Goal: Task Accomplishment & Management: Manage account settings

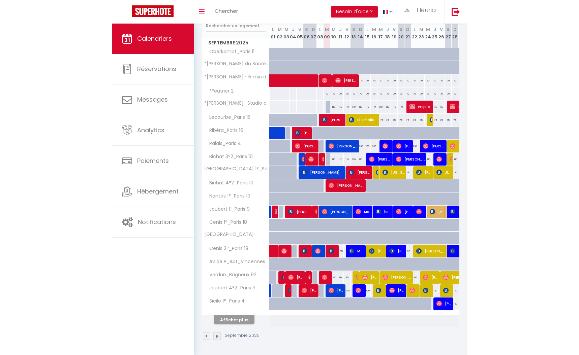
scroll to position [90, 0]
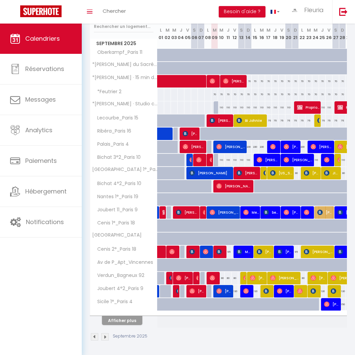
click at [130, 319] on button "Afficher plus" at bounding box center [122, 320] width 40 height 9
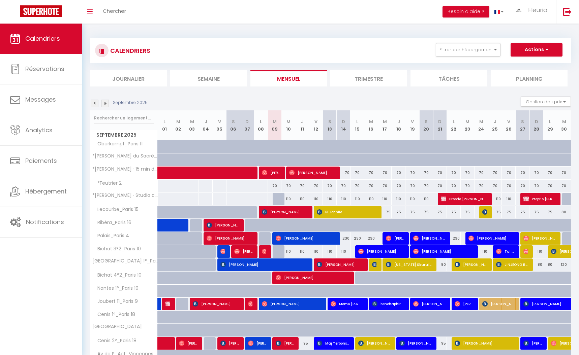
scroll to position [0, 0]
click at [295, 173] on span "[PERSON_NAME]" at bounding box center [312, 172] width 46 height 13
select select "OK"
select select "0"
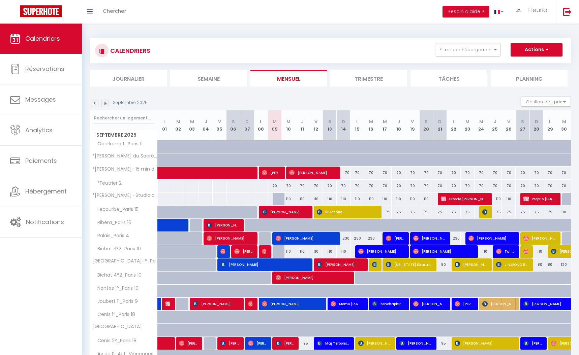
select select "0"
select select "1"
select select
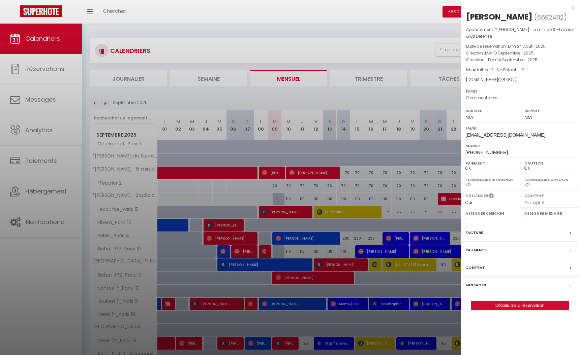
click at [355, 8] on div "x" at bounding box center [517, 7] width 113 height 8
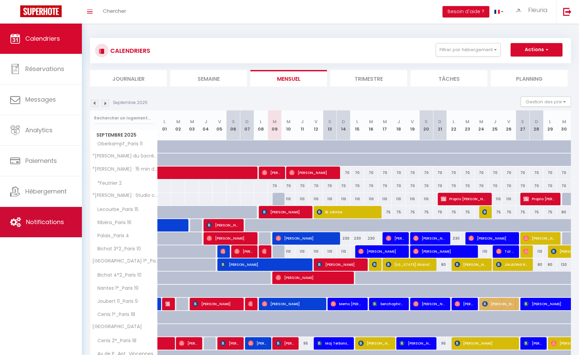
click at [51, 223] on span "Notifications" at bounding box center [45, 222] width 38 height 8
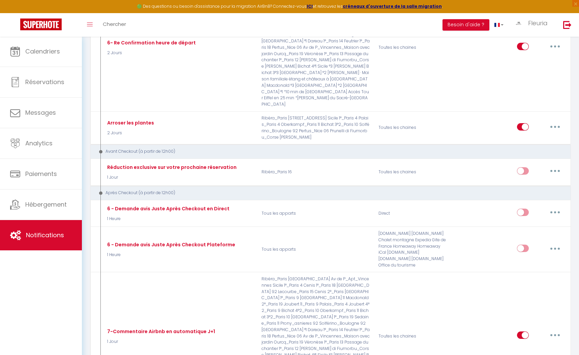
scroll to position [869, 0]
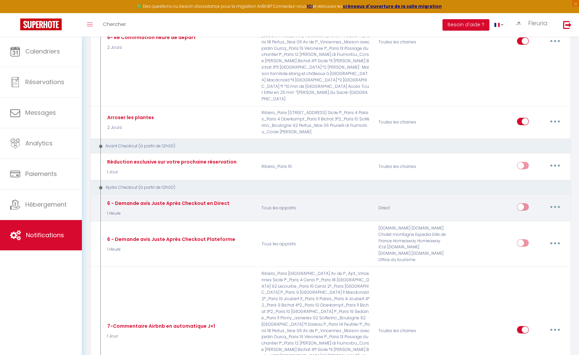
click at [355, 202] on button "button" at bounding box center [554, 207] width 19 height 11
click at [355, 217] on link "Editer" at bounding box center [537, 222] width 50 height 11
type input "6 - Demande avis Juste Après Checkout en Direct"
select select "5"
select select "1 Heure"
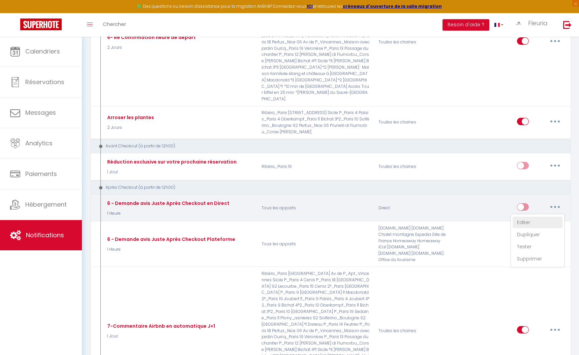
select select "if_booking_is_paid"
checkbox input "true"
checkbox input "false"
radio input "true"
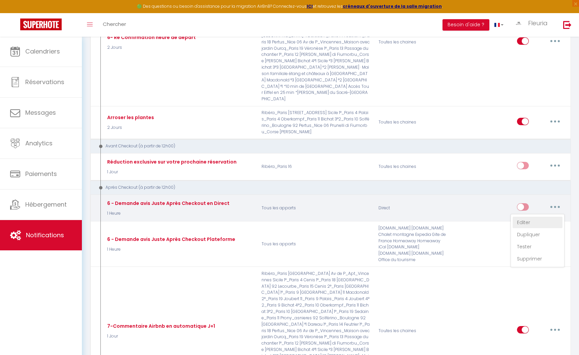
type input "[GUEST:FIRST_NAME], voici un cadeau pour vous avant de quitter [RENTAL:CITY]"
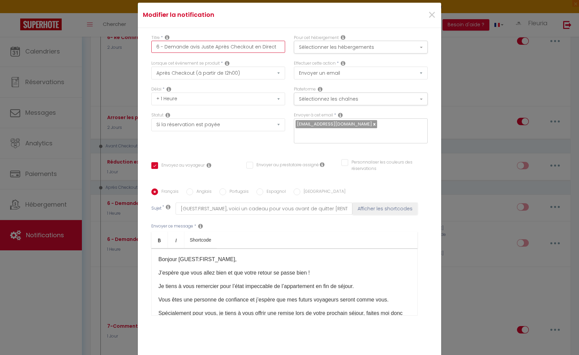
click at [243, 48] on input "6 - Demande avis Juste Après Checkout en Direct" at bounding box center [218, 47] width 134 height 12
type input "E"
checkbox input "true"
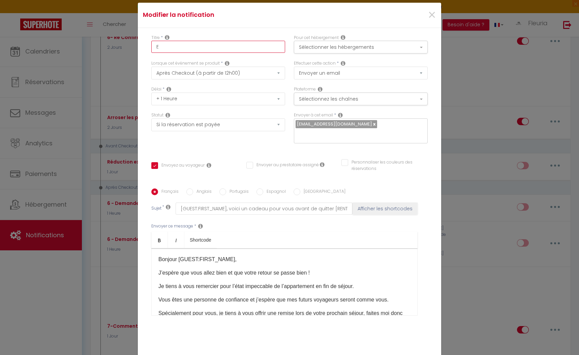
checkbox input "false"
type input "Ex"
checkbox input "true"
checkbox input "false"
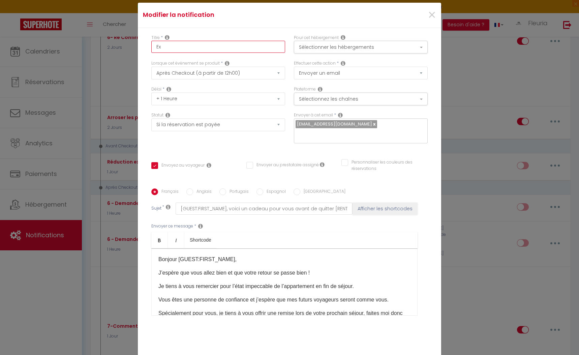
checkbox input "false"
type input "Exp"
checkbox input "true"
checkbox input "false"
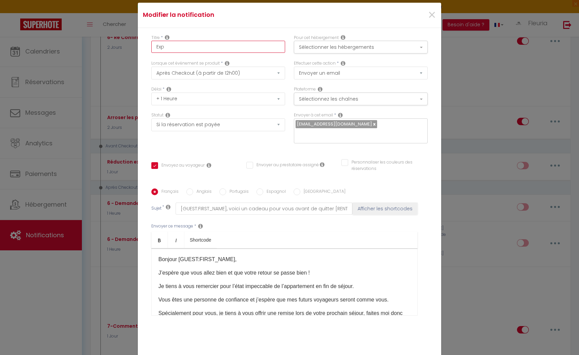
type input "Expé"
checkbox input "true"
checkbox input "false"
type input "Expér"
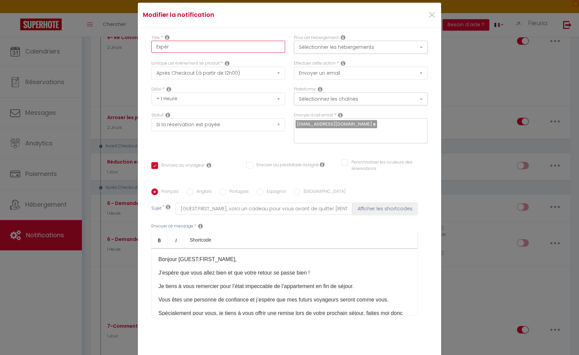
checkbox input "true"
checkbox input "false"
type input "Expéri"
checkbox input "true"
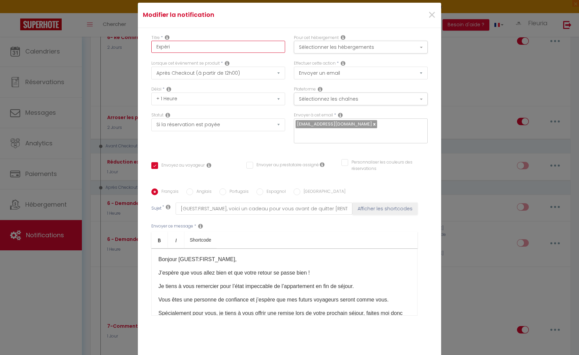
checkbox input "false"
type input "Expérie"
checkbox input "true"
checkbox input "false"
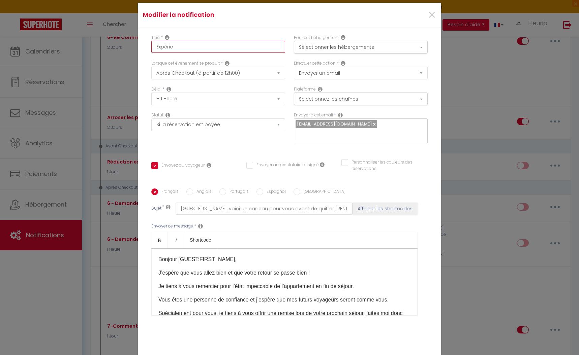
checkbox input "false"
type input "Expérien"
checkbox input "true"
checkbox input "false"
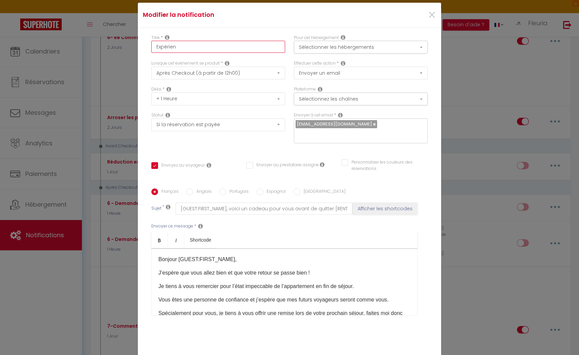
type input "Expérienc"
checkbox input "true"
checkbox input "false"
type input "Expérience"
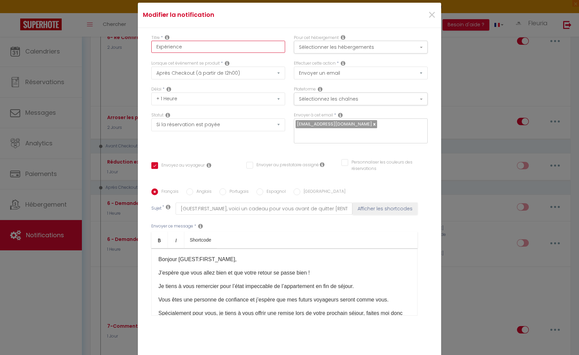
checkbox input "true"
checkbox input "false"
type input "Expérience"
checkbox input "true"
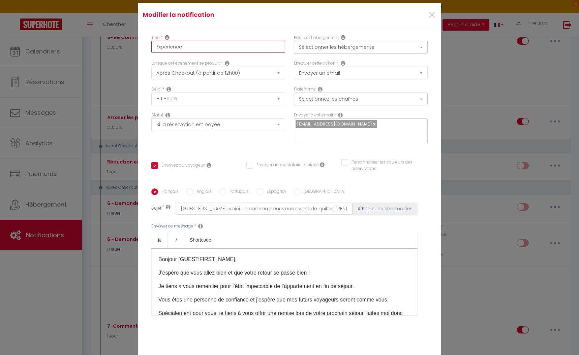
checkbox input "false"
type input "Expérience r"
checkbox input "true"
checkbox input "false"
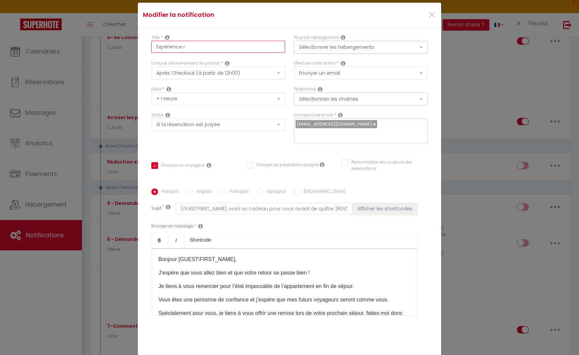
checkbox input "false"
type input "Expérience re"
checkbox input "true"
checkbox input "false"
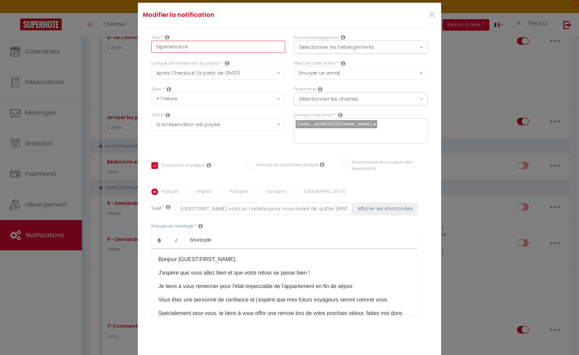
type input "Expérience res"
checkbox input "true"
checkbox input "false"
type input "Expérience rest"
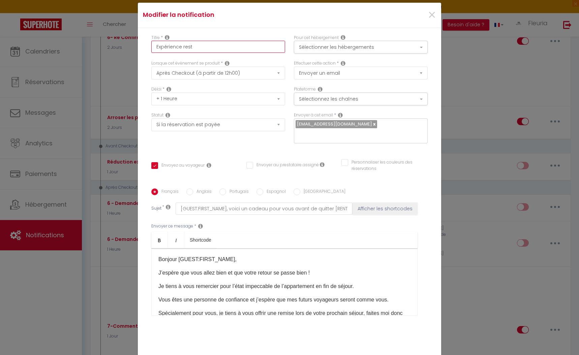
checkbox input "true"
checkbox input "false"
type input "Expérience resta"
checkbox input "true"
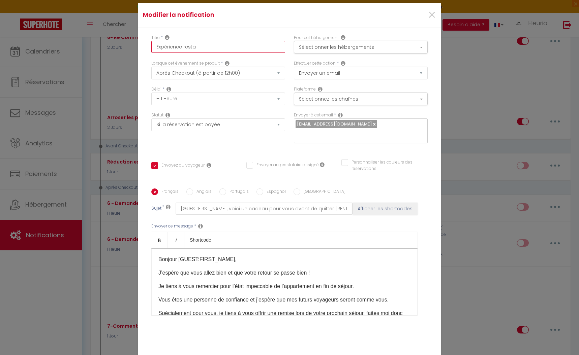
checkbox input "false"
type input "Expérience restai"
checkbox input "true"
checkbox input "false"
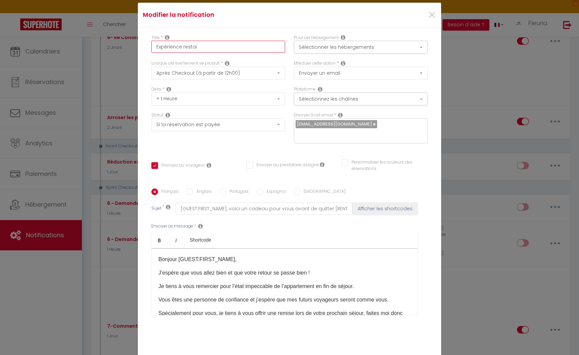
checkbox input "false"
type input "Expérience resta"
checkbox input "true"
checkbox input "false"
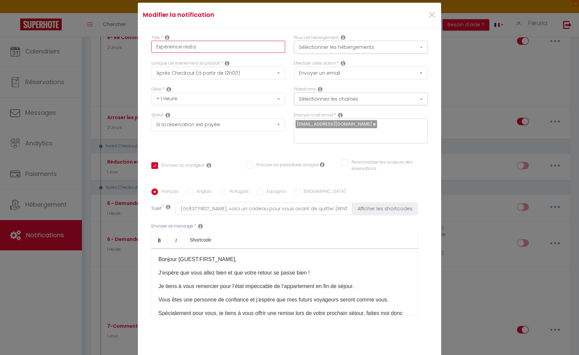
type input "Expérience restau"
checkbox input "true"
checkbox input "false"
type input "Expérience restaur"
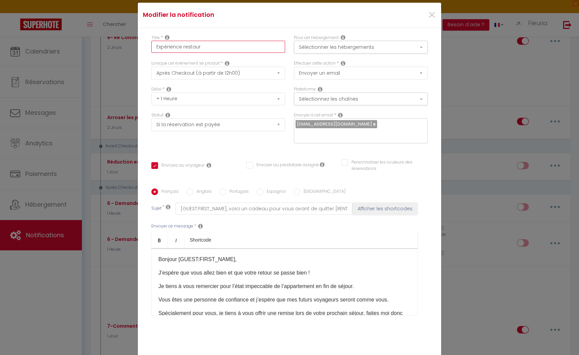
checkbox input "true"
checkbox input "false"
type input "Expérience restaura"
checkbox input "true"
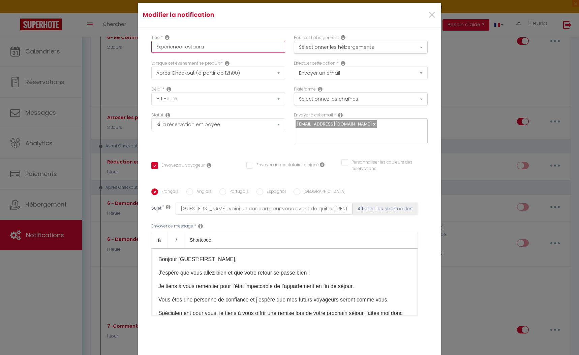
checkbox input "false"
type input "Expérience restaurat"
checkbox input "true"
checkbox input "false"
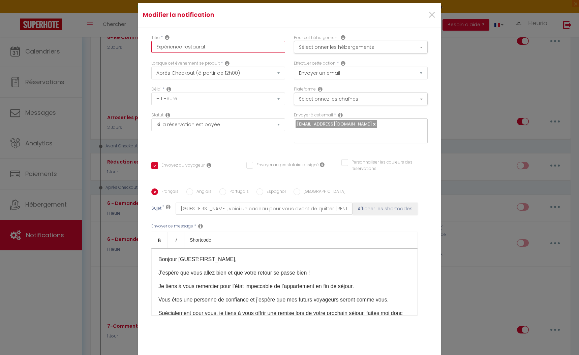
checkbox input "false"
type input "Expérience restaurati"
checkbox input "true"
checkbox input "false"
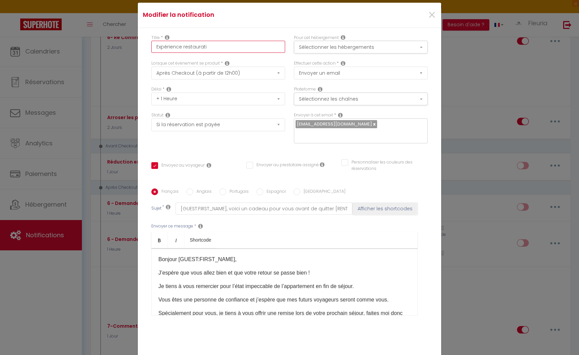
checkbox input "false"
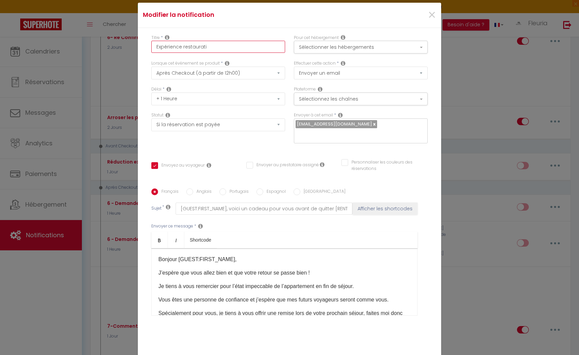
checkbox input "false"
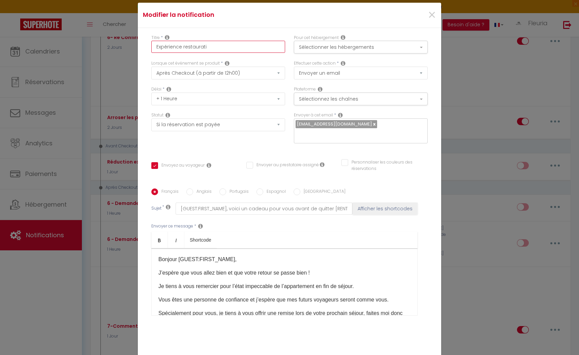
checkbox input "false"
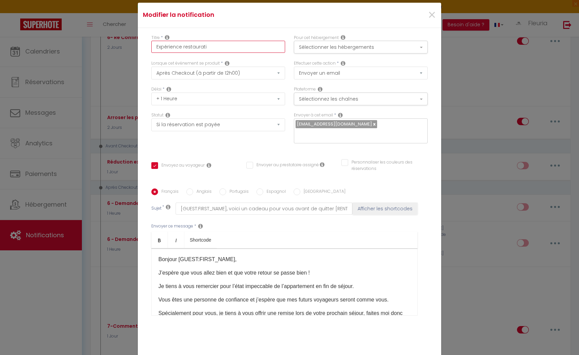
checkbox input "false"
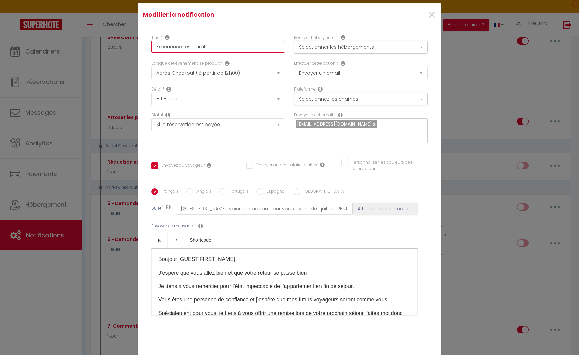
checkbox input "false"
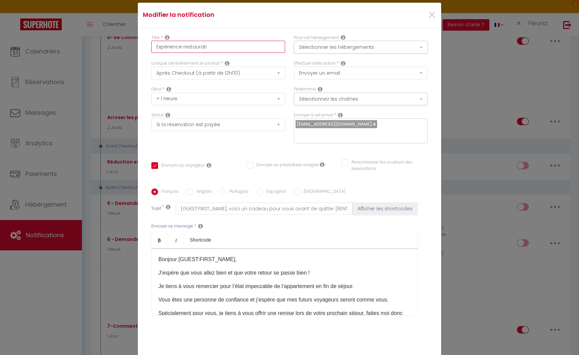
checkbox input "false"
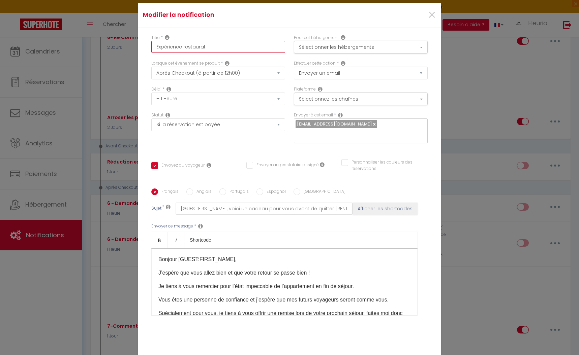
checkbox input "false"
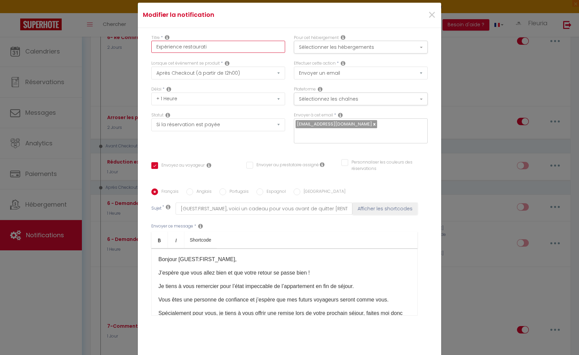
checkbox input "false"
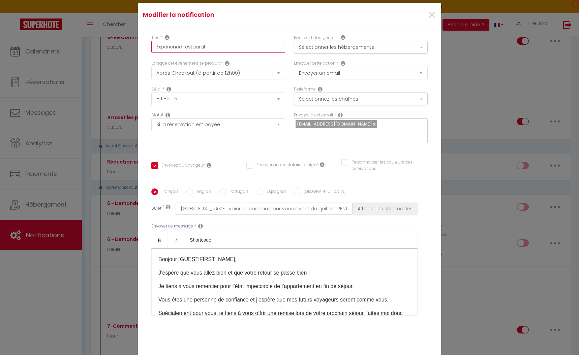
checkbox input "false"
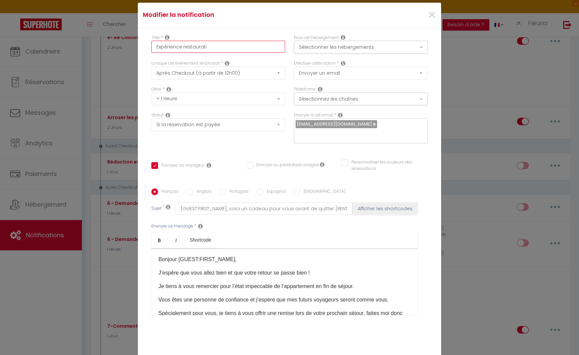
checkbox input "false"
type input "Expérience restauratio"
checkbox input "true"
checkbox input "false"
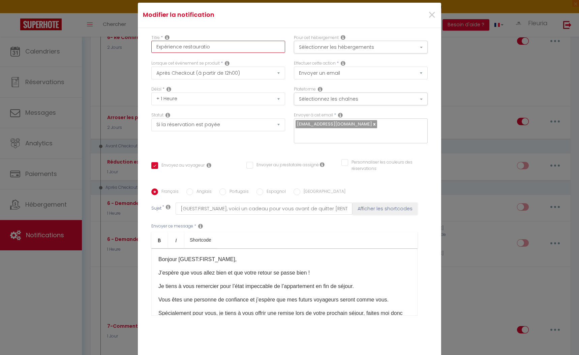
checkbox input "false"
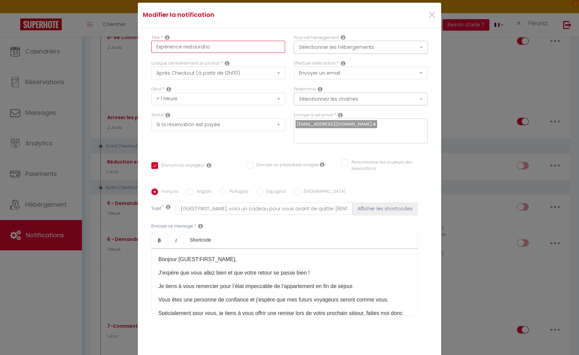
checkbox input "false"
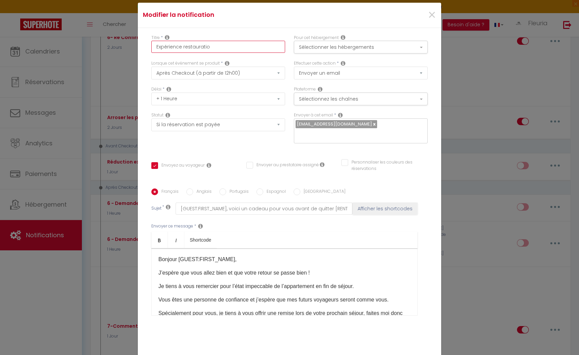
checkbox input "false"
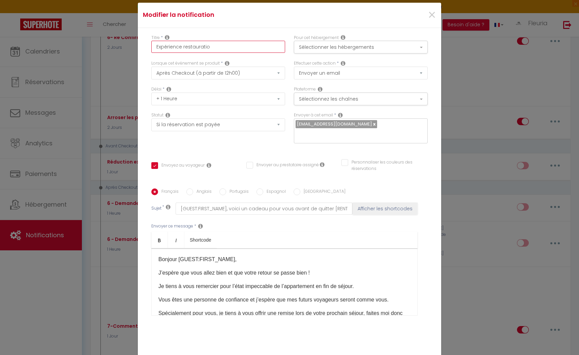
checkbox input "false"
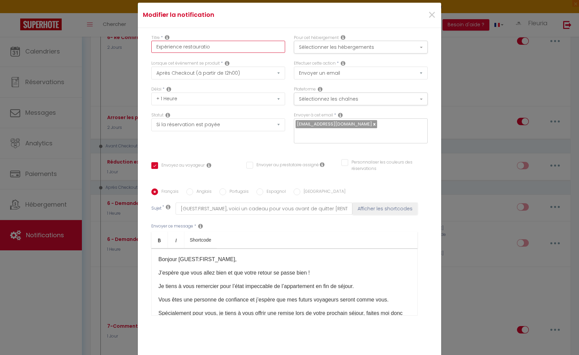
checkbox input "false"
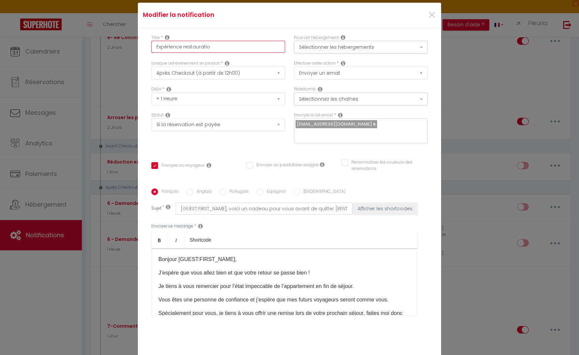
checkbox input "false"
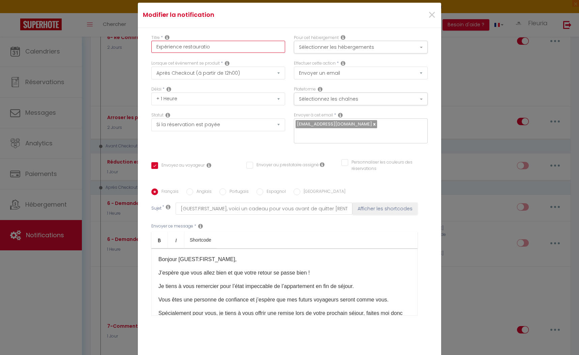
checkbox input "false"
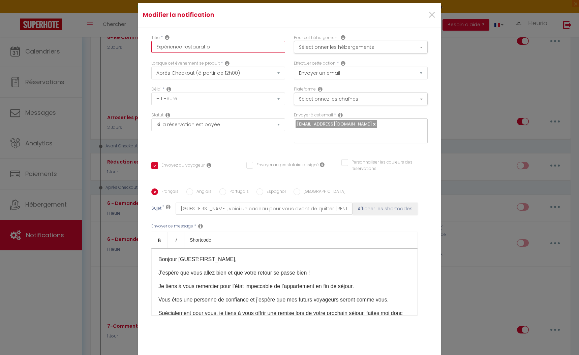
checkbox input "false"
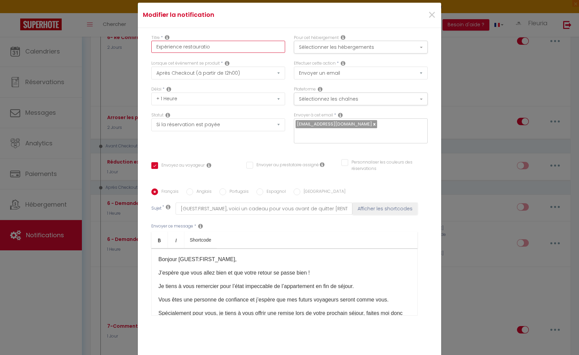
checkbox input "false"
click at [355, 43] on button "Sélectionner les hébergements" at bounding box center [361, 47] width 134 height 13
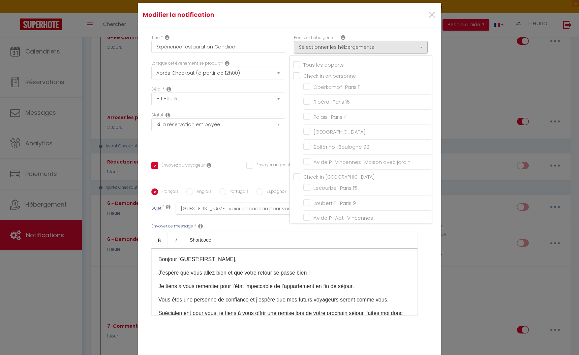
click at [298, 65] on input "Tous les apparts" at bounding box center [362, 64] width 138 height 7
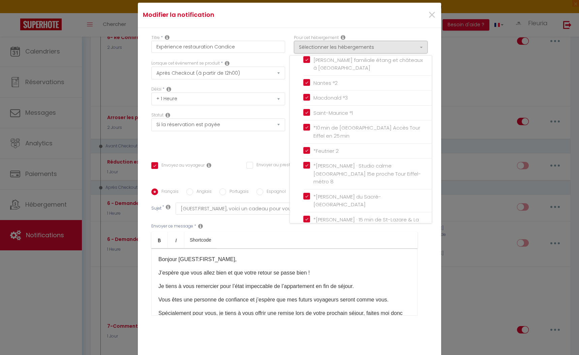
scroll to position [630, 0]
click at [284, 30] on div "Titre * Expérience restauration Candice Pour cet hébergement Sélectionner les h…" at bounding box center [289, 189] width 303 height 322
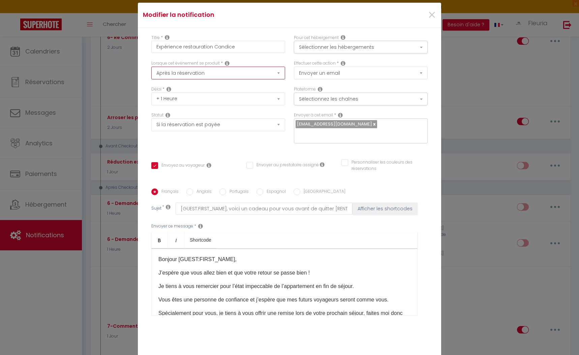
click at [355, 125] on link at bounding box center [374, 124] width 4 height 6
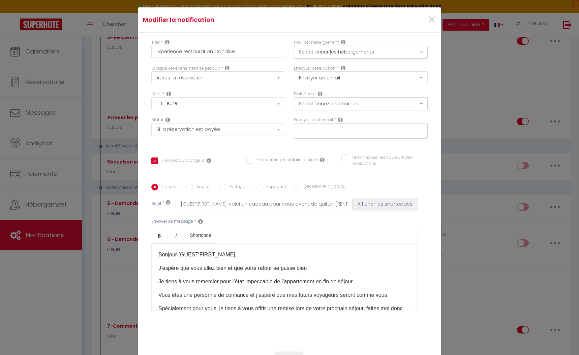
click at [355, 32] on form "Modifier la notification × Titre * Expérience restauration Candice Pour cet héb…" at bounding box center [289, 195] width 303 height 376
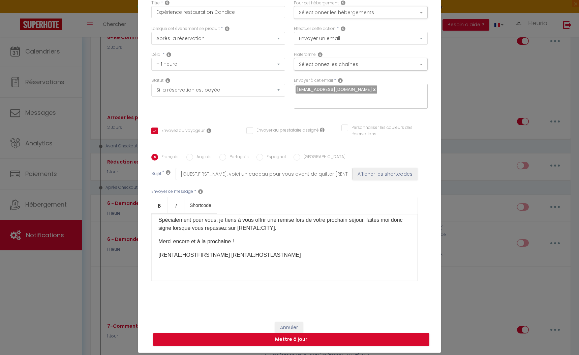
scroll to position [48, 0]
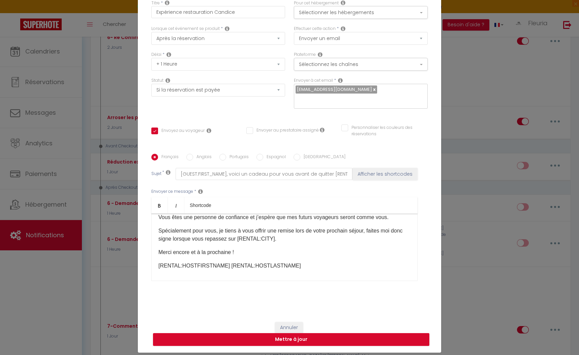
click at [301, 267] on p "[RENTAL:HOSTFIRSTNAME] [RENTAL:HOSTLASTNAME]" at bounding box center [284, 266] width 252 height 8
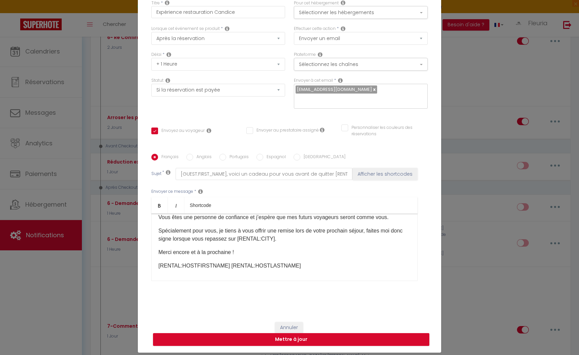
click at [301, 267] on p "[RENTAL:HOSTFIRSTNAME] [RENTAL:HOSTLASTNAME]" at bounding box center [284, 266] width 252 height 8
drag, startPoint x: 301, startPoint y: 267, endPoint x: 178, endPoint y: 211, distance: 134.1
click at [178, 211] on div "Bold Italic Shortcode Rich text editor [PERSON_NAME] [GUEST:FIRST_NAME], J’espè…" at bounding box center [284, 239] width 266 height 84
click at [291, 270] on p "[RENTAL:HOSTFIRSTNAME] [RENTAL:HOSTLASTNAME]" at bounding box center [284, 266] width 252 height 8
click at [291, 266] on p "[RENTAL:HOSTFIRSTNAME] [RENTAL:HOSTLASTNAME]" at bounding box center [284, 266] width 252 height 8
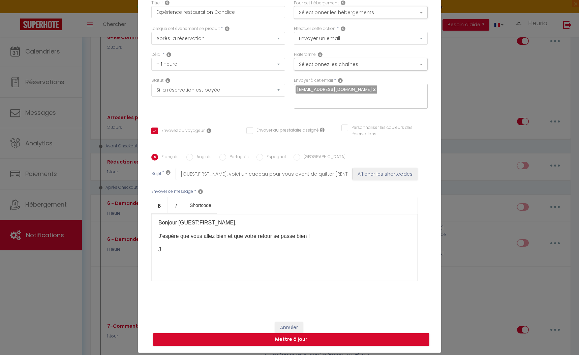
scroll to position [0, 0]
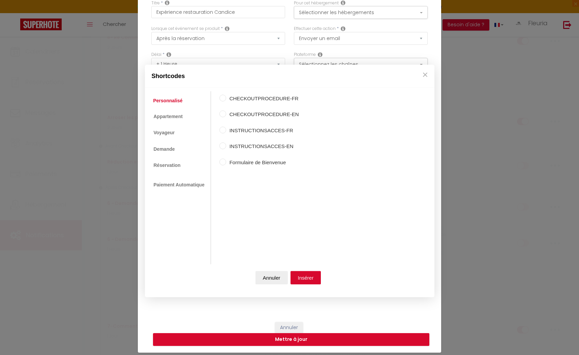
click at [201, 212] on body "🟢 Des questions ou besoin d'assistance pour la migration AirBnB? Connectez-vous…" at bounding box center [289, 128] width 579 height 1920
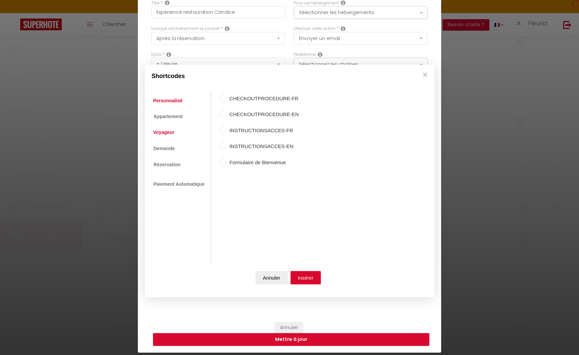
click at [168, 133] on link "Voyageur" at bounding box center [164, 133] width 28 height 12
click at [220, 98] on input "Nom du voyageur" at bounding box center [222, 98] width 7 height 7
click at [307, 281] on button "Insérer" at bounding box center [305, 277] width 31 height 13
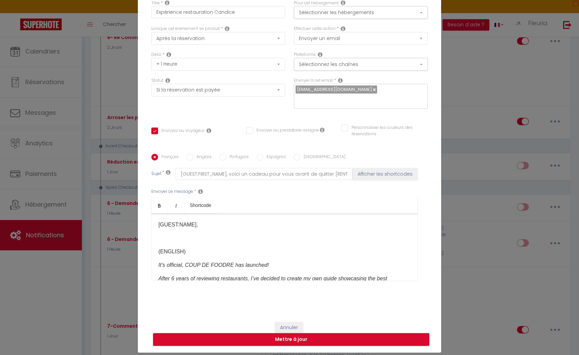
click at [186, 251] on p "(ENGLISH)" at bounding box center [284, 252] width 252 height 8
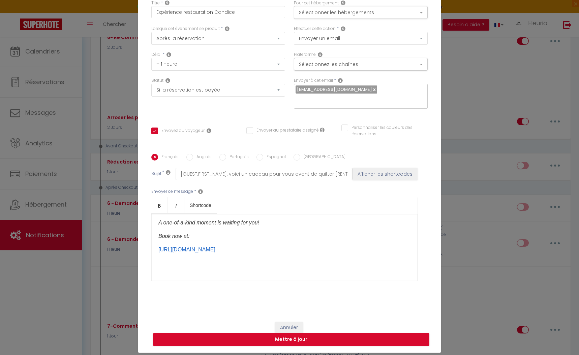
scroll to position [102, 0]
click at [165, 274] on div "[GUEST:NAME], It's official, COUP DE FOODRE has launched! After 6 years of revi…" at bounding box center [284, 247] width 266 height 67
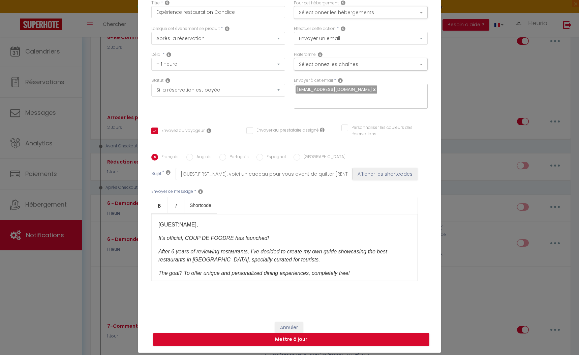
scroll to position [0, 0]
click at [217, 225] on p "[GUEST:NAME]," at bounding box center [284, 225] width 252 height 8
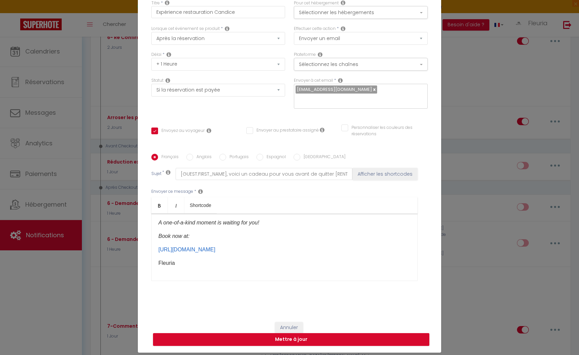
scroll to position [102, 0]
click at [290, 340] on button "Mettre à jour" at bounding box center [291, 339] width 276 height 13
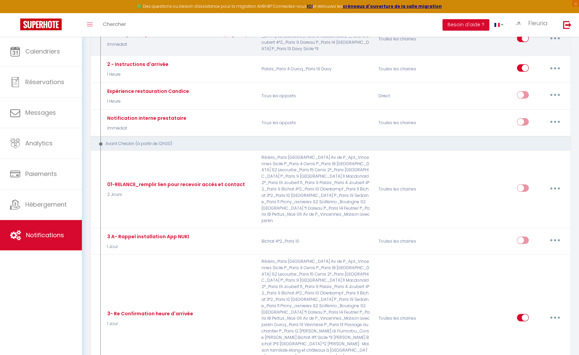
scroll to position [238, 0]
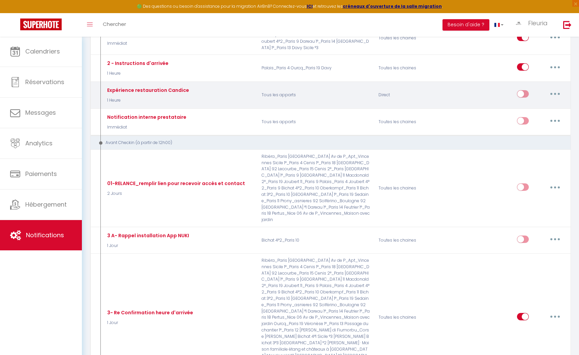
click at [355, 90] on input "checkbox" at bounding box center [523, 95] width 12 height 10
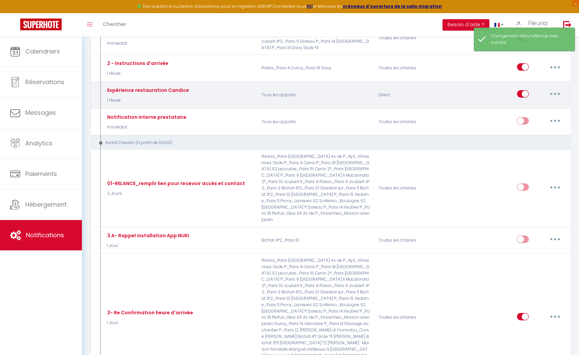
click at [355, 89] on button "button" at bounding box center [554, 94] width 19 height 11
click at [355, 104] on link "Editer" at bounding box center [537, 109] width 50 height 11
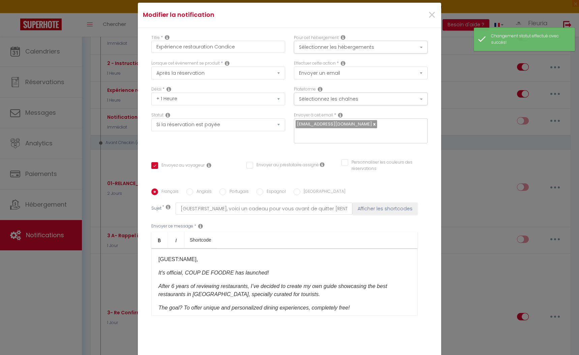
scroll to position [0, 0]
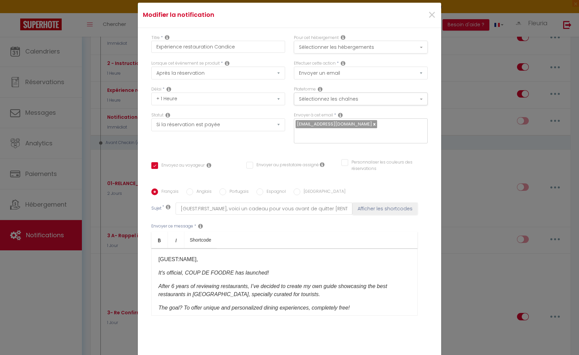
click at [355, 48] on button "Sélectionner les hébergements" at bounding box center [361, 47] width 134 height 13
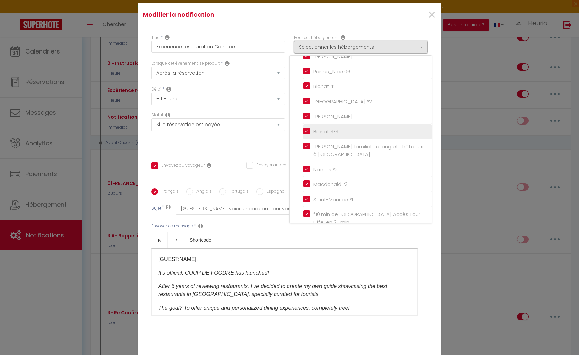
scroll to position [531, 0]
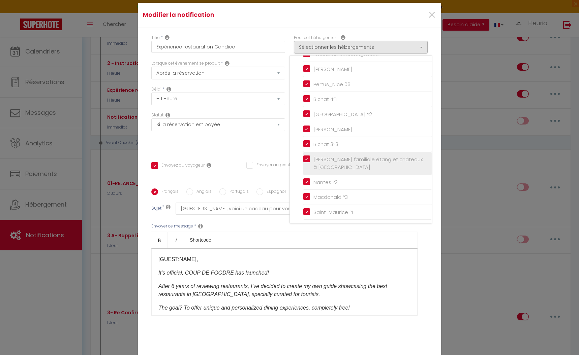
click at [310, 156] on label "[PERSON_NAME] familiale étang et châteaux à [GEOGRAPHIC_DATA]" at bounding box center [368, 164] width 117 height 16
click at [308, 160] on input "[PERSON_NAME] familiale étang et châteaux à [GEOGRAPHIC_DATA]" at bounding box center [367, 163] width 128 height 7
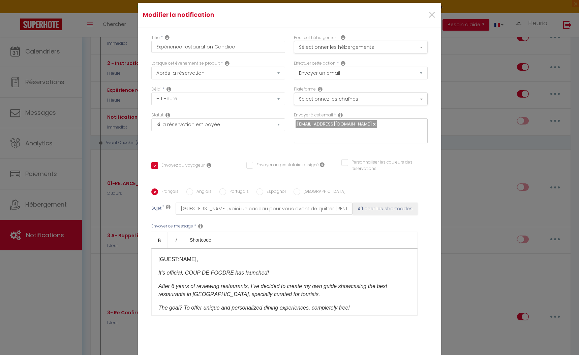
click at [355, 48] on button "Sélectionner les hébergements" at bounding box center [361, 47] width 134 height 13
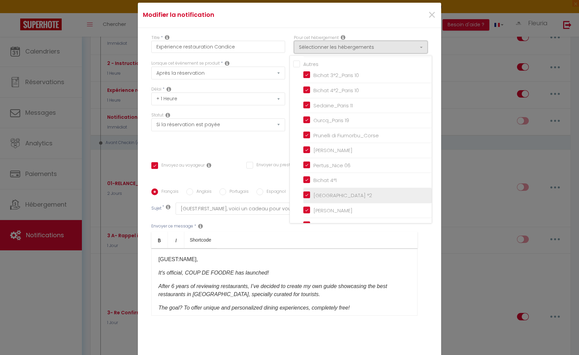
scroll to position [445, 0]
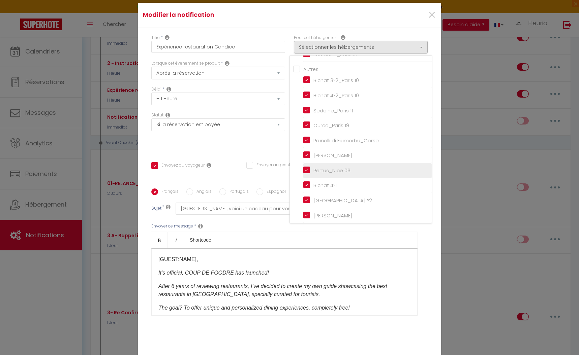
click at [309, 167] on input "Pertus_Nice 06" at bounding box center [367, 170] width 128 height 7
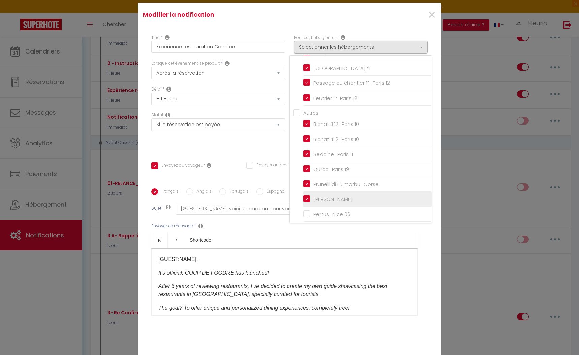
scroll to position [400, 0]
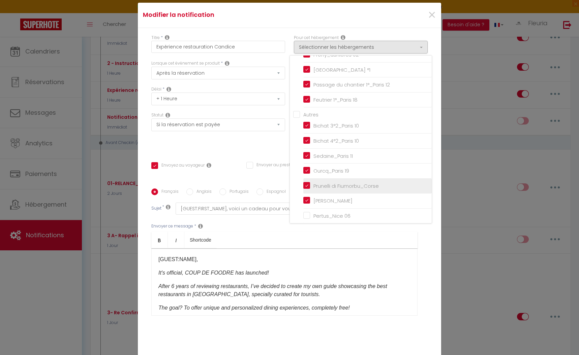
click at [308, 183] on input "Prunelli di Fiumorbu_Corse" at bounding box center [367, 186] width 128 height 7
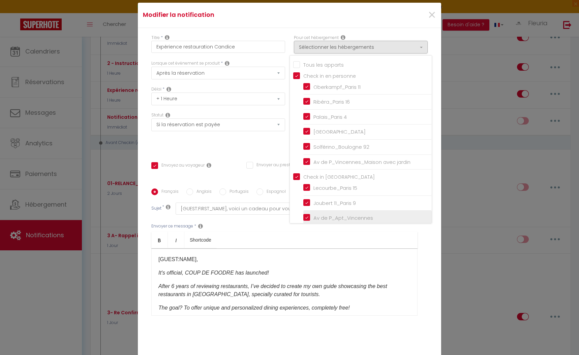
scroll to position [0, 0]
click at [355, 25] on div "Modifier la notification ×" at bounding box center [289, 15] width 303 height 25
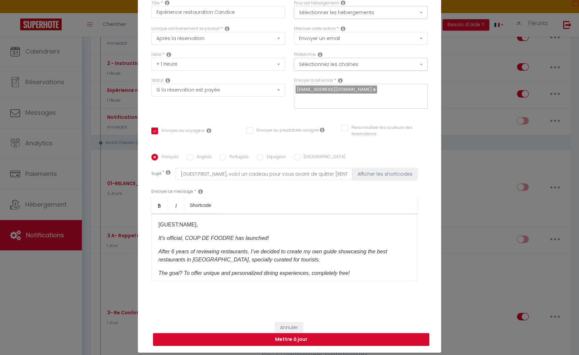
scroll to position [35, 0]
click at [292, 341] on button "Mettre à jour" at bounding box center [291, 339] width 276 height 13
